Goal: Task Accomplishment & Management: Complete application form

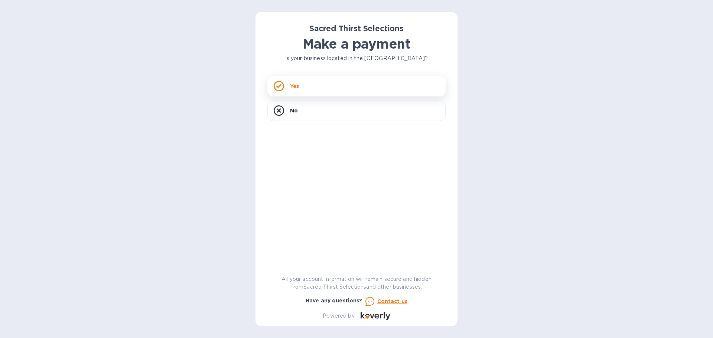
click at [349, 84] on div "Yes" at bounding box center [356, 86] width 178 height 21
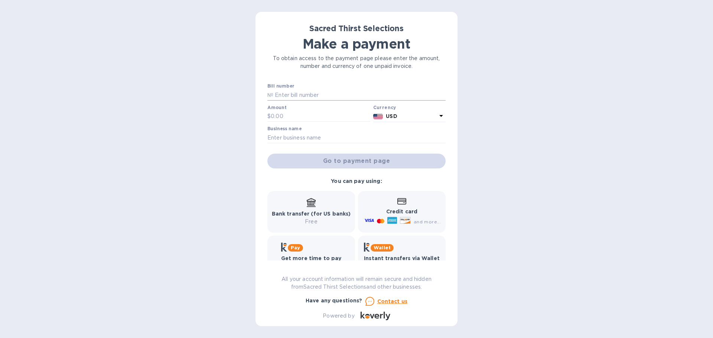
click at [302, 93] on input "text" at bounding box center [359, 95] width 172 height 11
click at [304, 94] on input "text" at bounding box center [359, 95] width 172 height 11
type input "52862"
type input "3,743"
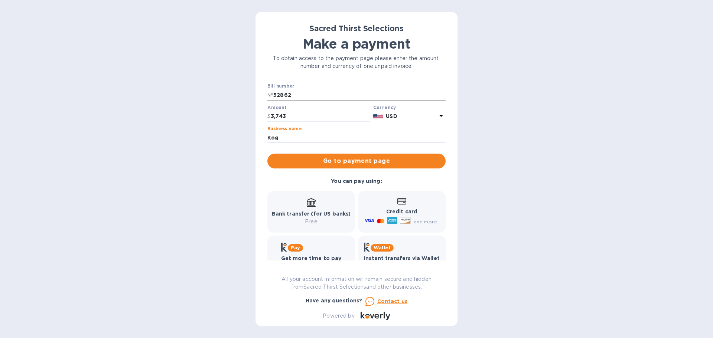
type input "Kogod Wine Merchant, Inc."
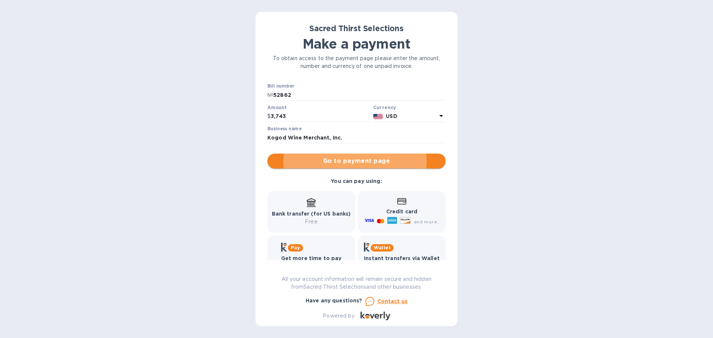
click at [347, 160] on span "Go to payment page" at bounding box center [356, 161] width 166 height 9
